Goal: Task Accomplishment & Management: Manage account settings

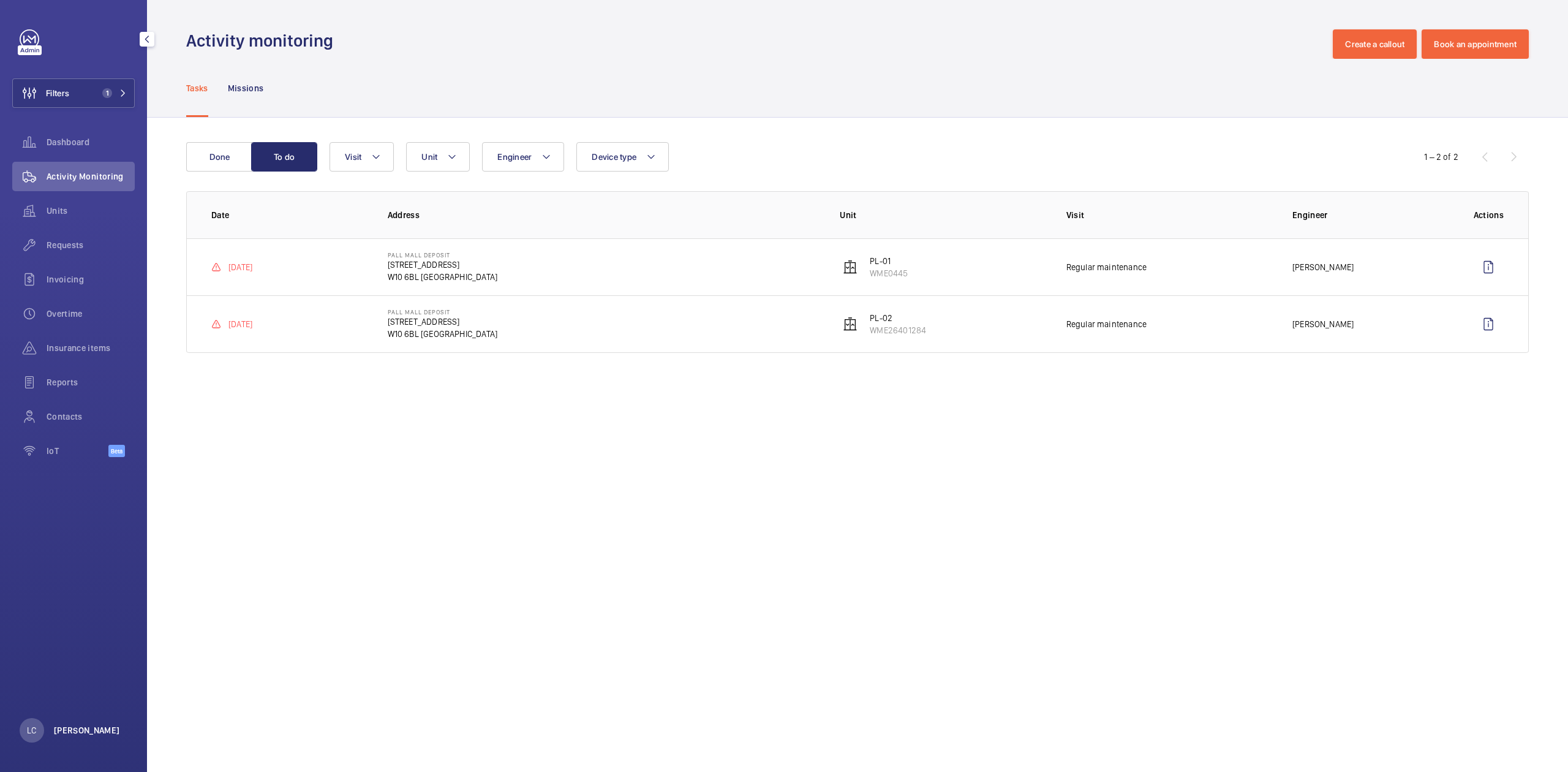
click at [76, 732] on p "[PERSON_NAME]" at bounding box center [87, 730] width 66 height 12
click at [104, 672] on button "Territory : [GEOGRAPHIC_DATA]" at bounding box center [88, 680] width 139 height 22
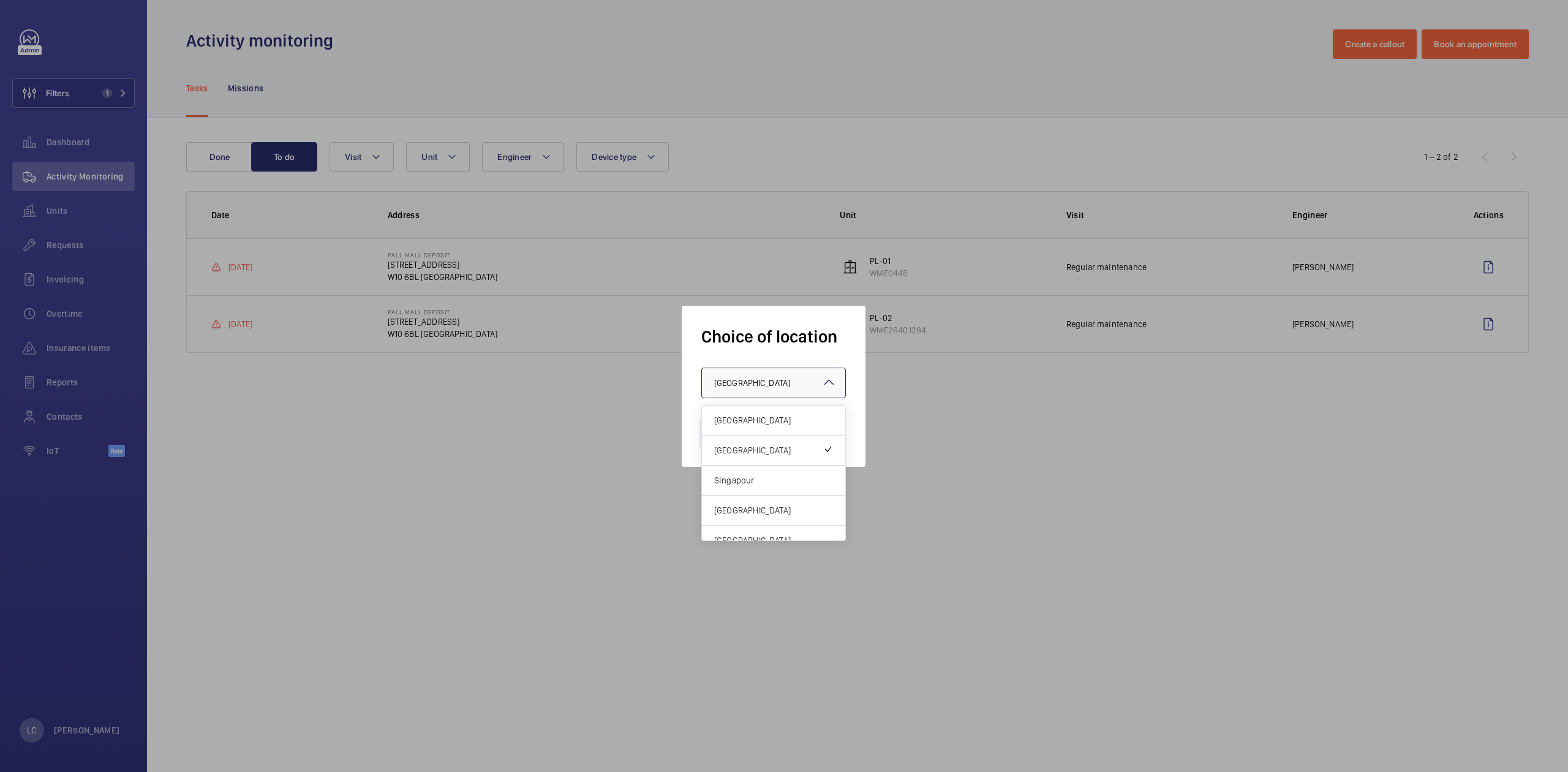
click at [752, 381] on span "[GEOGRAPHIC_DATA]" at bounding box center [752, 383] width 76 height 10
click at [750, 424] on span "[GEOGRAPHIC_DATA]" at bounding box center [774, 420] width 119 height 12
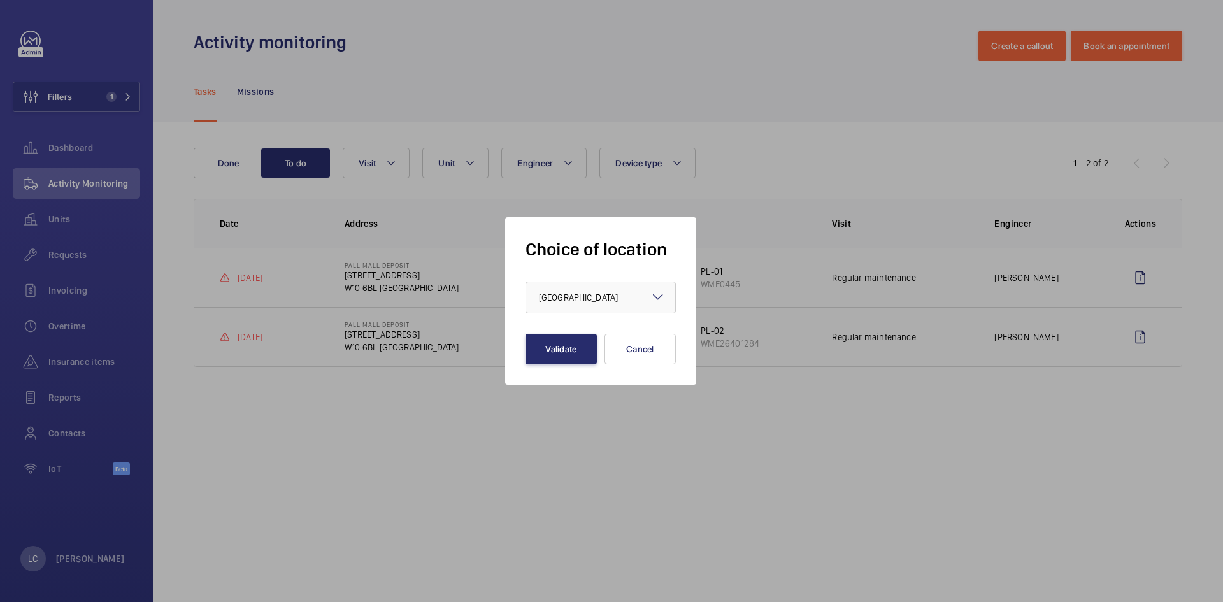
click at [116, 107] on div at bounding box center [611, 301] width 1223 height 602
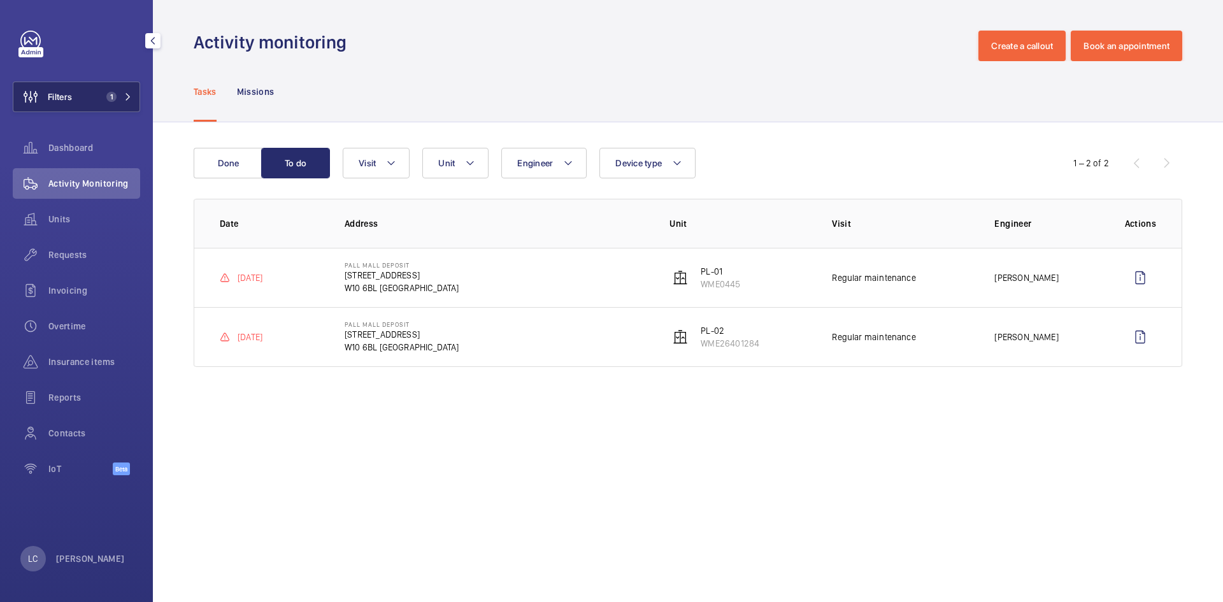
click at [100, 95] on button "Filters 1" at bounding box center [76, 97] width 127 height 31
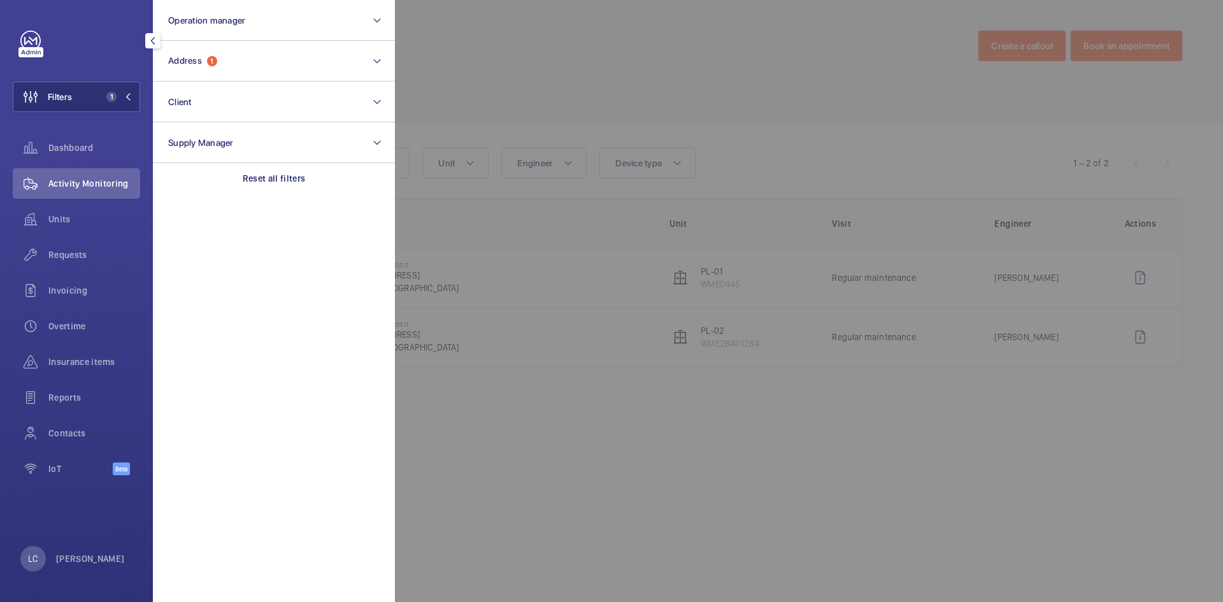
click at [504, 81] on div at bounding box center [1006, 301] width 1223 height 602
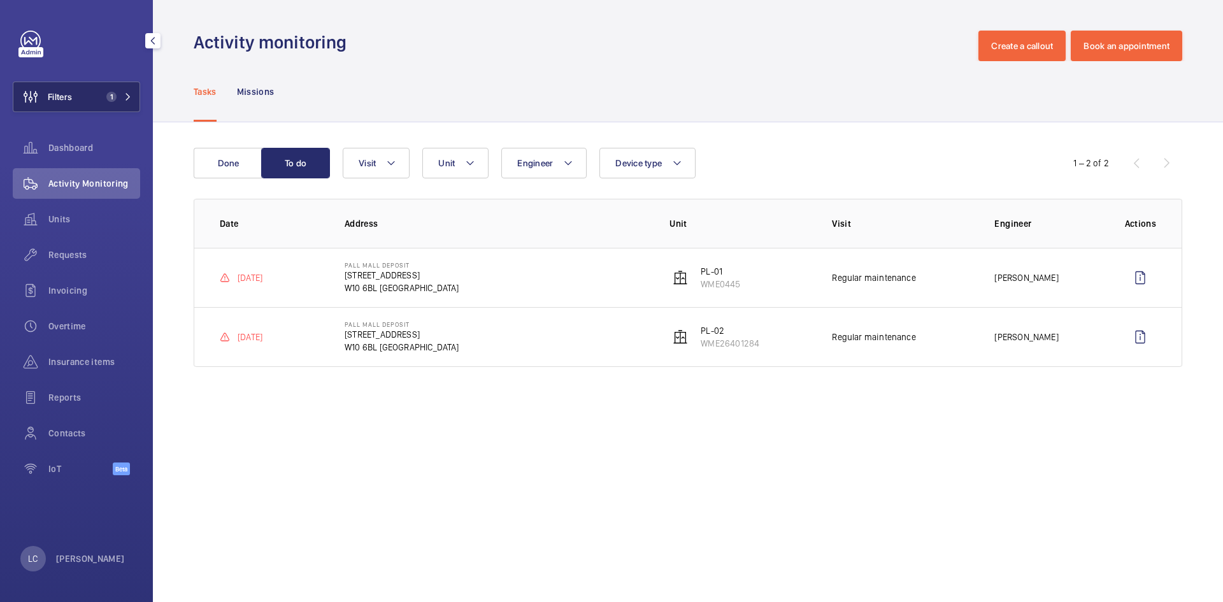
click at [122, 97] on span "1" at bounding box center [116, 97] width 31 height 10
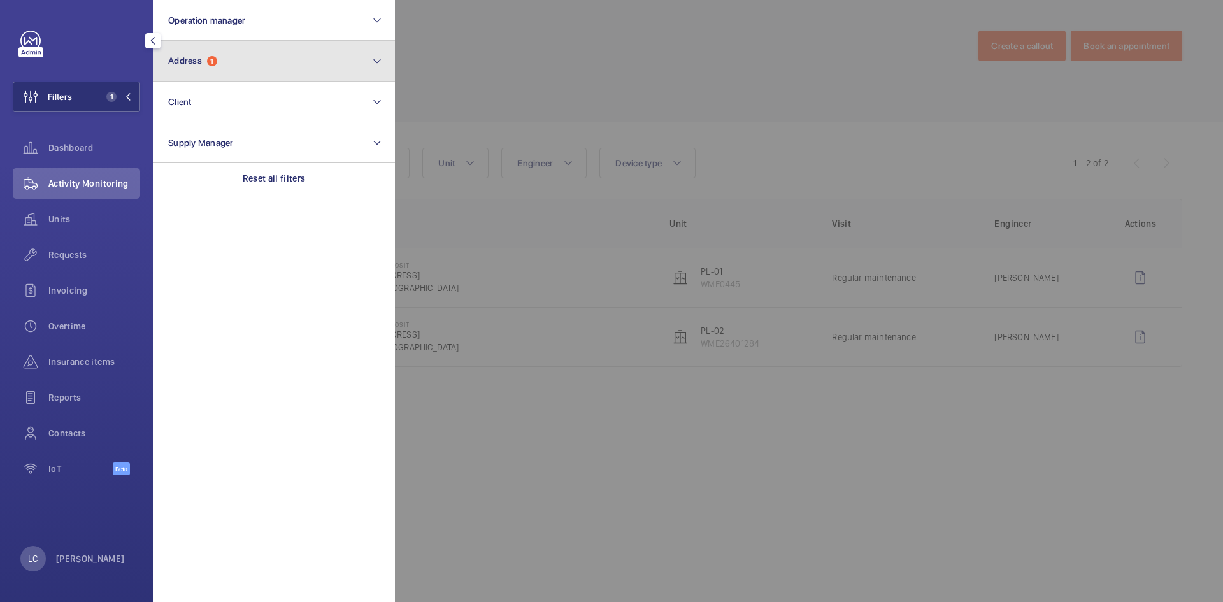
click at [236, 65] on button "Address 1" at bounding box center [274, 61] width 242 height 41
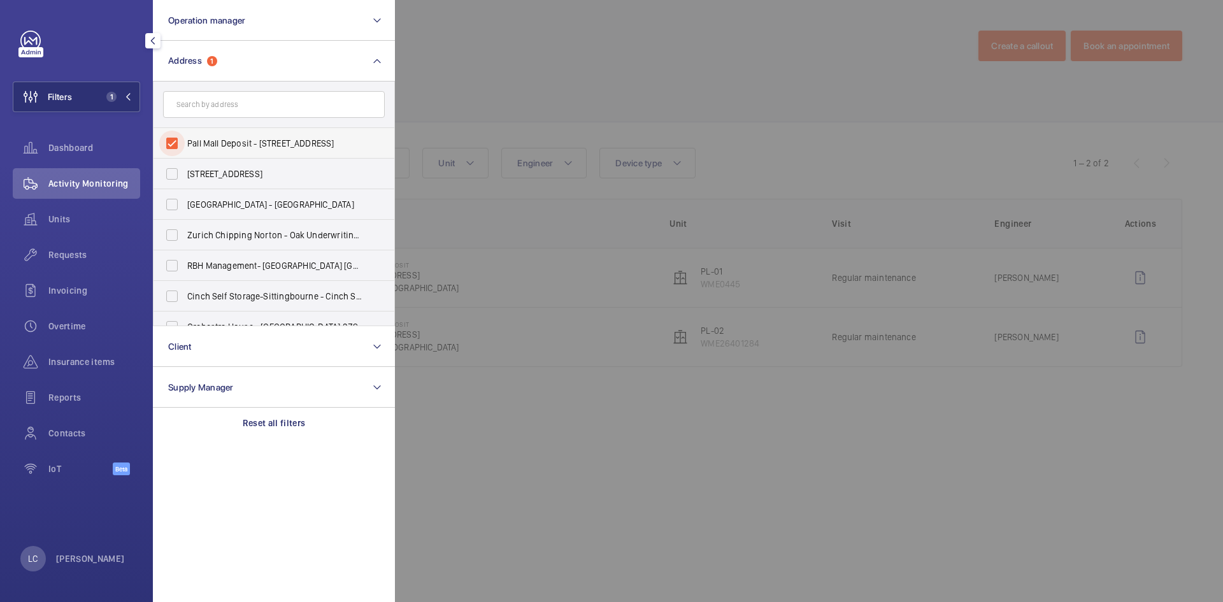
click at [164, 148] on input "Pall Mall Deposit - 124-128 Barlby Road, LONDON W10 6BL" at bounding box center [171, 143] width 25 height 25
checkbox input "false"
click at [104, 557] on wm-front-avatar "LC Ling Chong" at bounding box center [76, 558] width 112 height 25
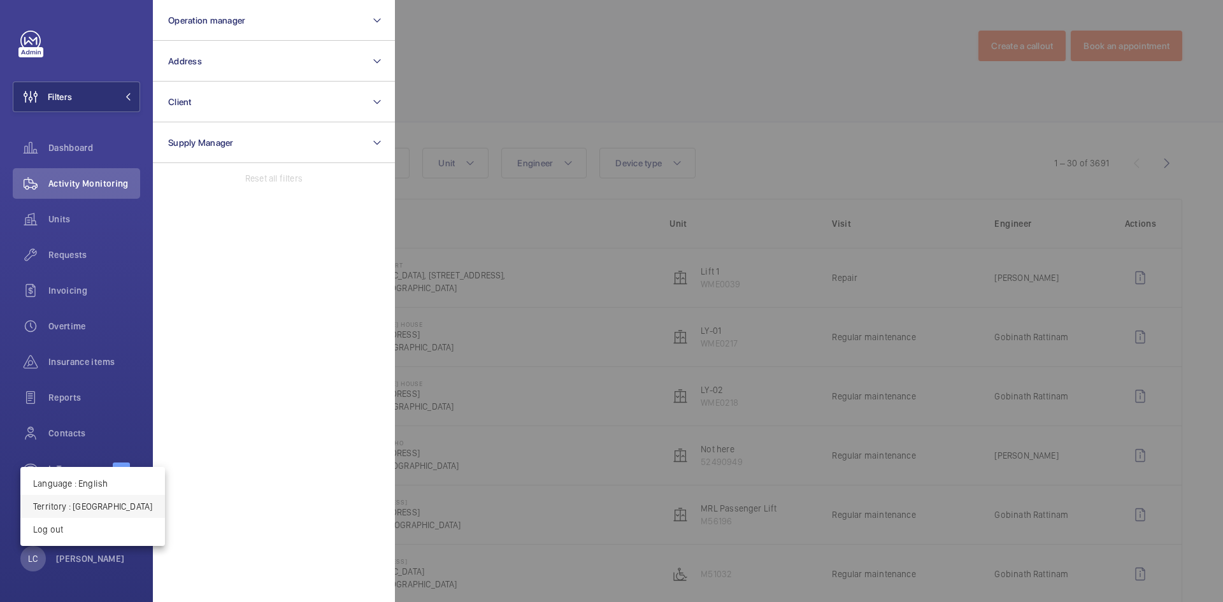
click at [117, 513] on button "Territory : United Kingdom" at bounding box center [92, 506] width 145 height 23
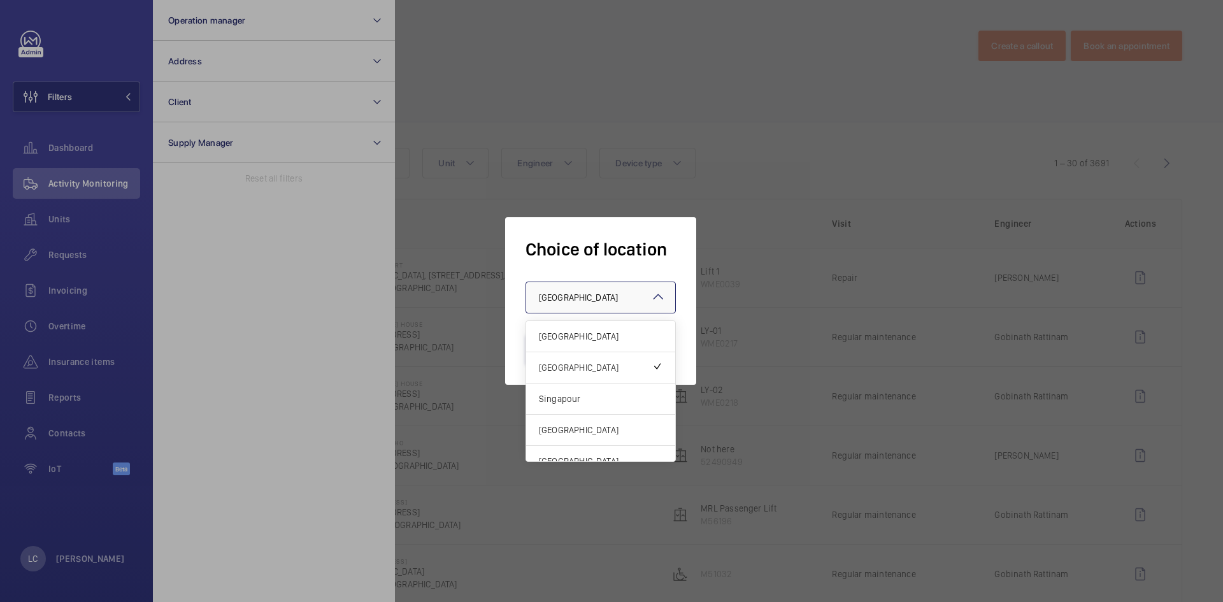
click at [552, 304] on div at bounding box center [600, 297] width 149 height 31
click at [555, 331] on span "[GEOGRAPHIC_DATA]" at bounding box center [601, 336] width 124 height 13
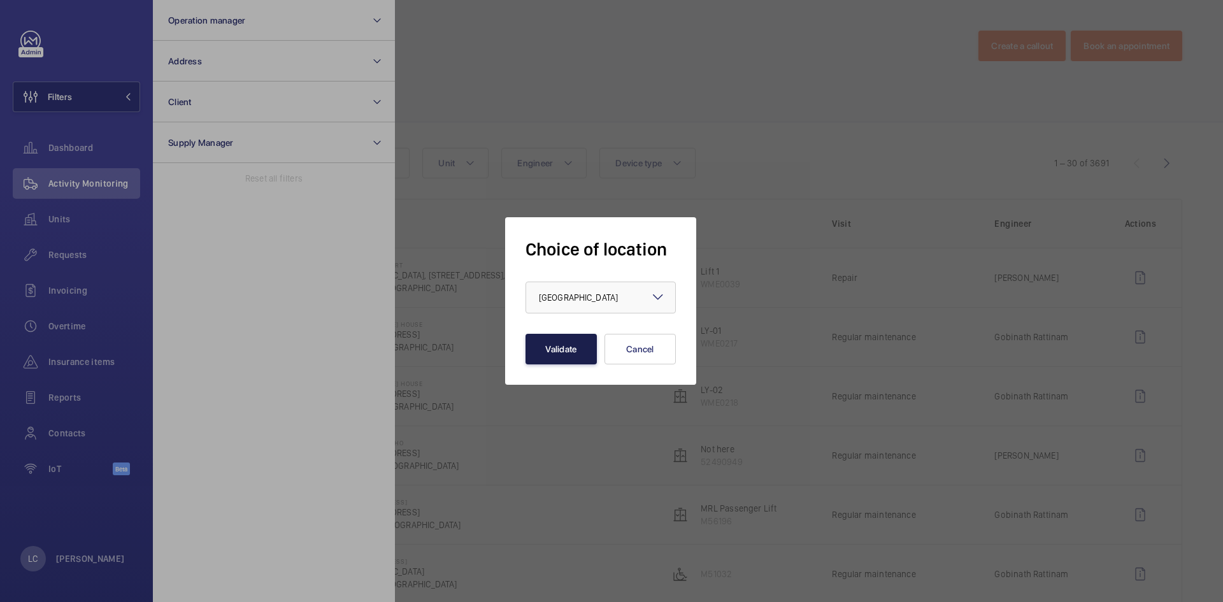
click at [559, 355] on button "Validate" at bounding box center [561, 349] width 71 height 31
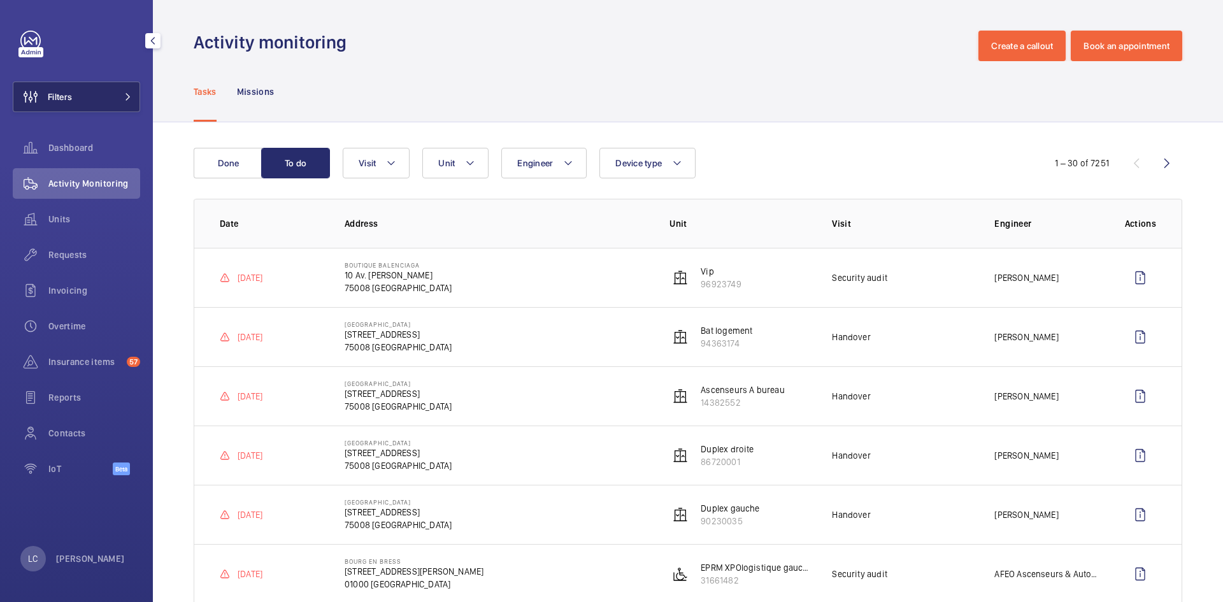
click at [101, 90] on button "Filters" at bounding box center [76, 97] width 127 height 31
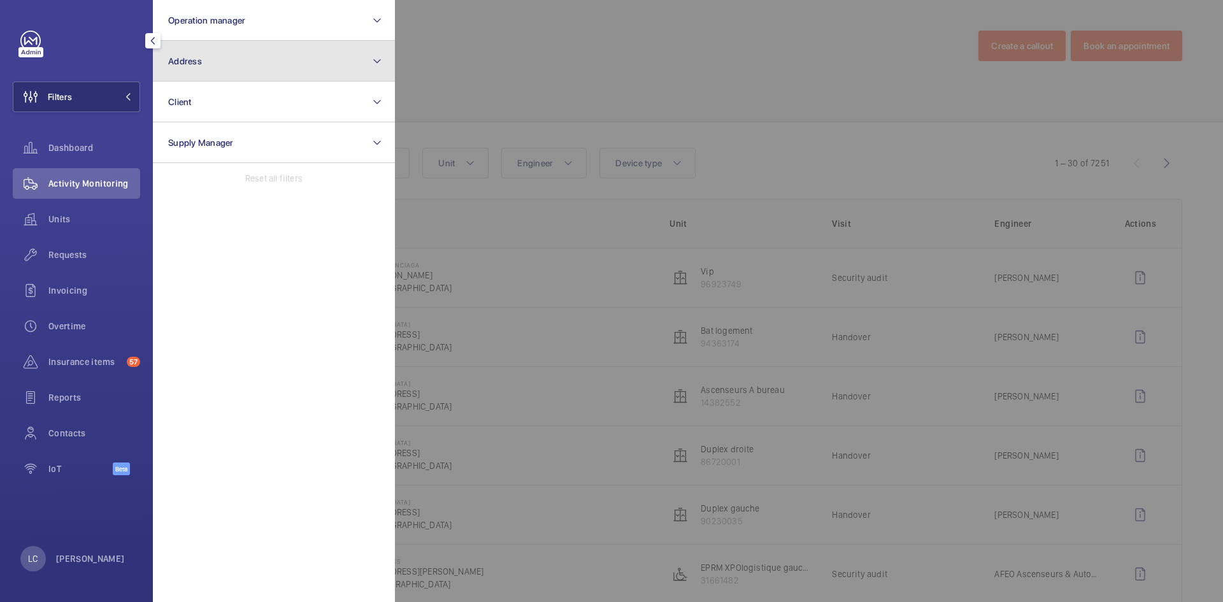
click at [220, 68] on button "Address" at bounding box center [274, 61] width 242 height 41
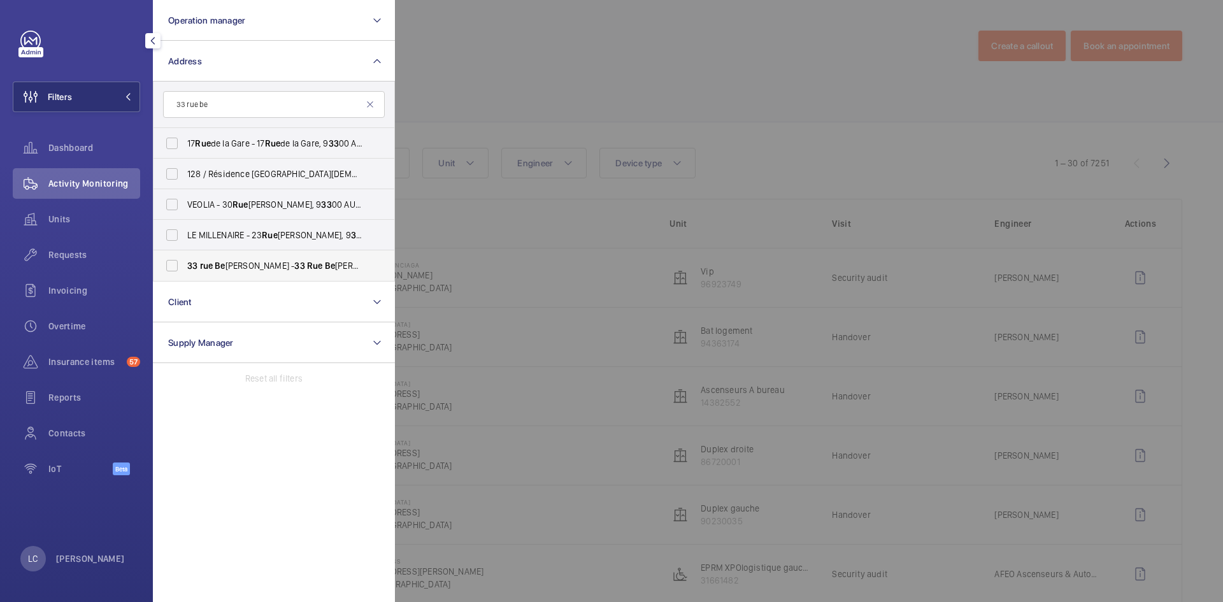
type input "33 rue be"
click at [276, 261] on span "[STREET_ADDRESS] franklin - [STREET_ADDRESS][PERSON_NAME]" at bounding box center [274, 265] width 175 height 13
click at [185, 261] on input "[STREET_ADDRESS] franklin - [STREET_ADDRESS][PERSON_NAME]" at bounding box center [171, 265] width 25 height 25
checkbox input "true"
click at [559, 83] on div at bounding box center [1006, 301] width 1223 height 602
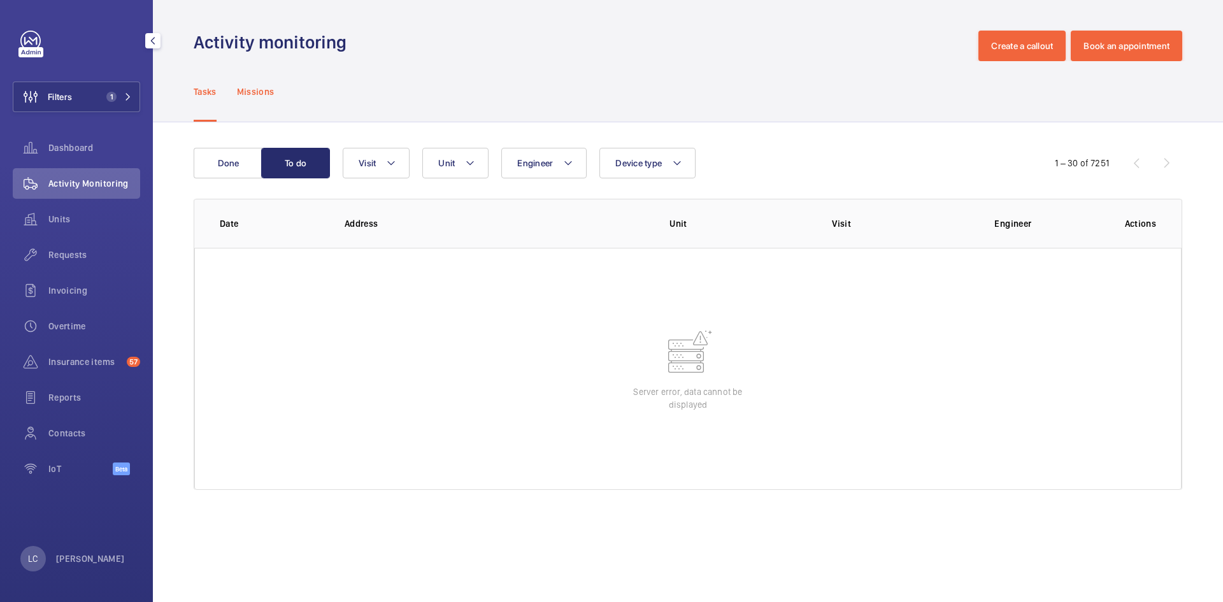
click at [249, 97] on p "Missions" at bounding box center [256, 91] width 38 height 13
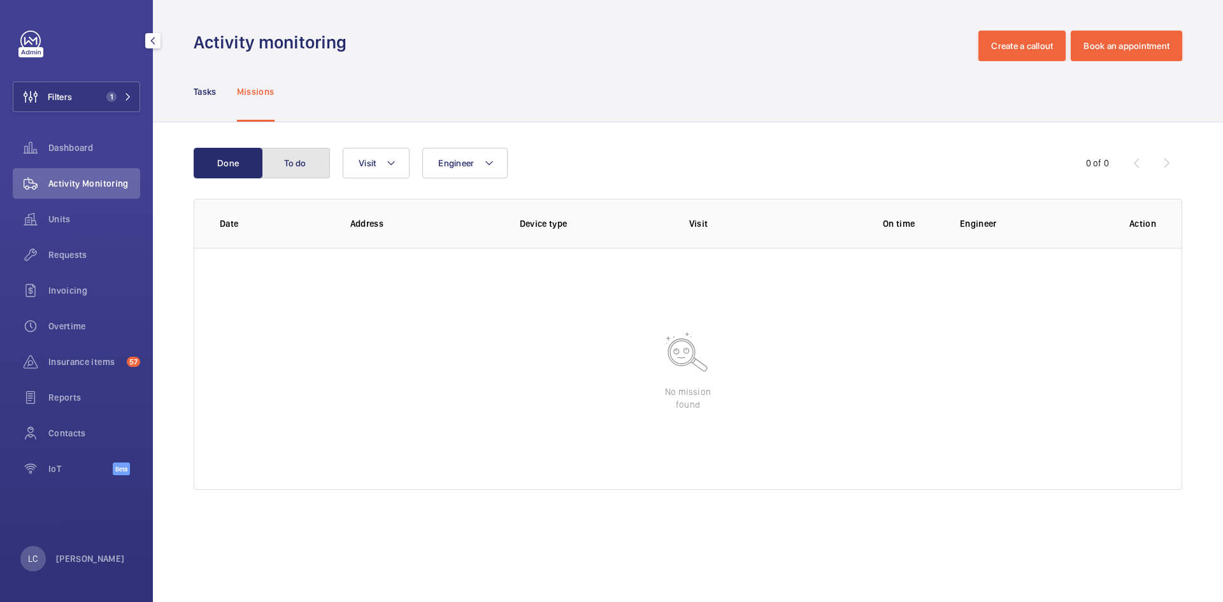
click at [284, 155] on button "To do" at bounding box center [295, 163] width 69 height 31
